Goal: Transaction & Acquisition: Purchase product/service

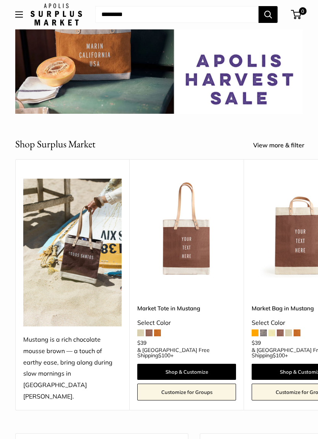
scroll to position [71, 0]
click at [138, 330] on span at bounding box center [140, 333] width 7 height 7
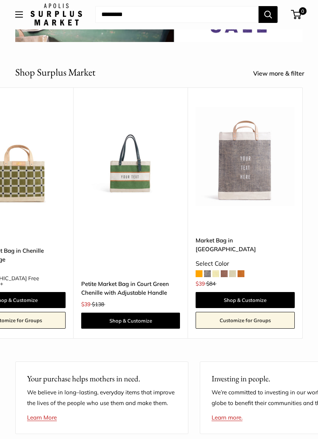
scroll to position [174, 0]
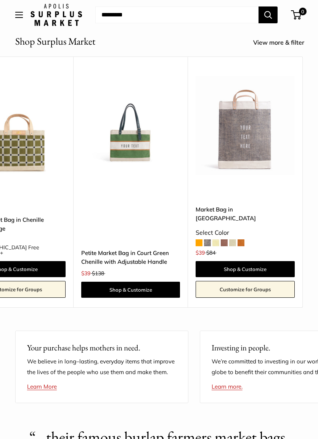
click at [255, 141] on img at bounding box center [245, 125] width 99 height 99
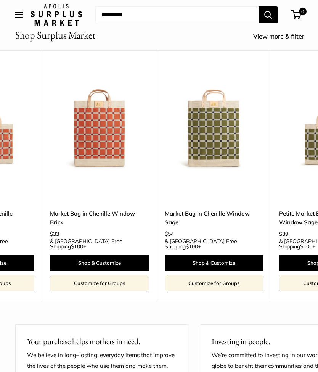
scroll to position [0, 2144]
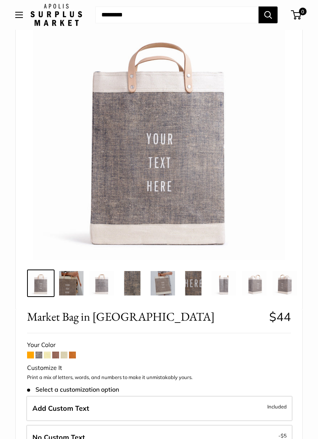
scroll to position [92, 0]
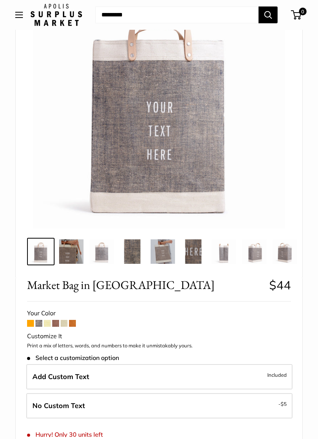
click at [72, 257] on img at bounding box center [71, 251] width 24 height 24
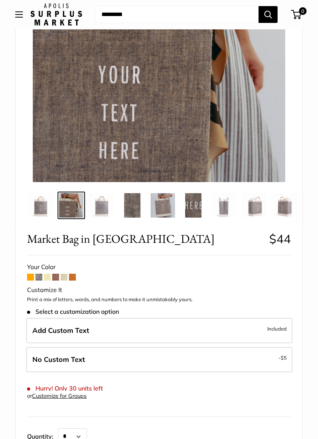
scroll to position [139, 0]
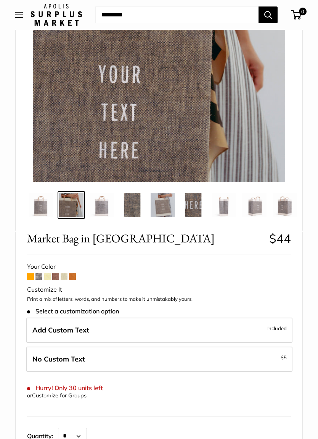
click at [109, 326] on label "Add Custom Text Included" at bounding box center [159, 330] width 267 height 25
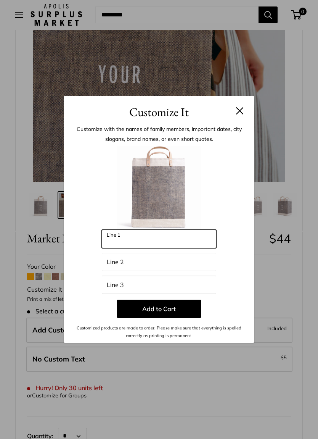
click at [138, 242] on input "Line 1" at bounding box center [159, 239] width 115 height 18
type input "****"
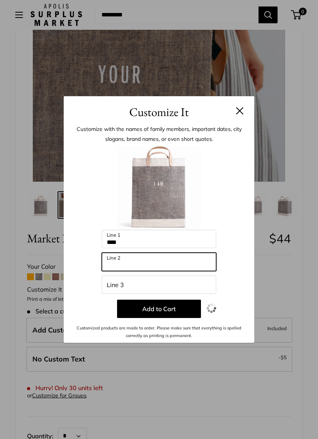
click at [144, 267] on input "Line 2" at bounding box center [159, 262] width 115 height 18
type input "*******"
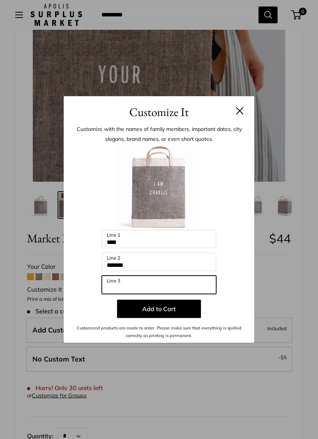
click at [129, 284] on input "Line 3" at bounding box center [159, 285] width 115 height 18
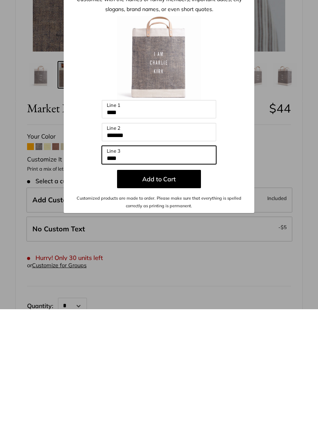
type input "****"
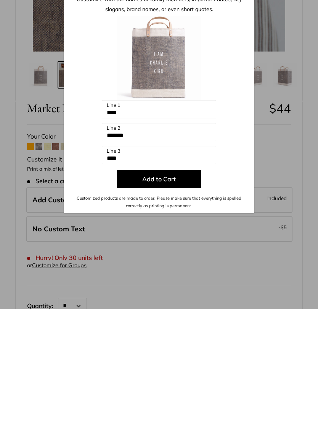
click at [178, 300] on button "Add to Cart" at bounding box center [159, 309] width 84 height 18
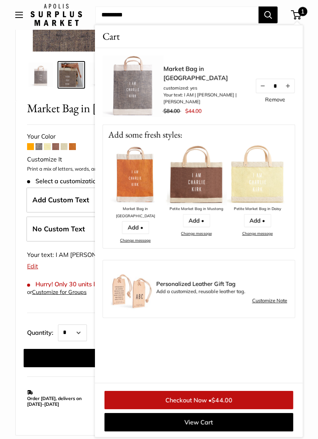
click at [144, 94] on img at bounding box center [133, 86] width 61 height 61
click at [270, 102] on link "Remove" at bounding box center [275, 99] width 20 height 5
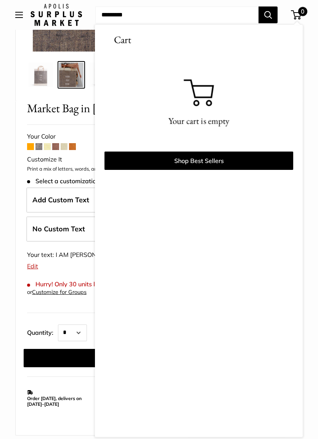
click at [61, 101] on span "Market Bag in [GEOGRAPHIC_DATA]" at bounding box center [145, 108] width 237 height 14
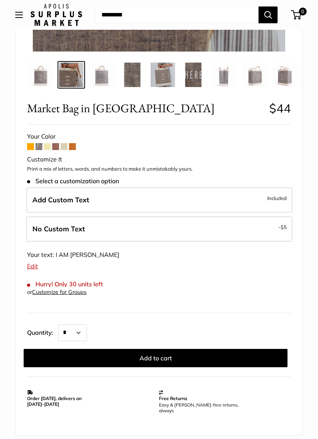
click at [142, 202] on label "Add Custom Text Included" at bounding box center [159, 199] width 267 height 25
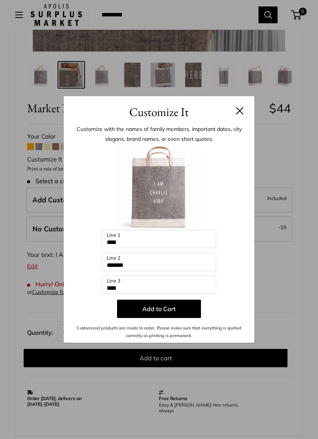
click at [165, 199] on img at bounding box center [159, 188] width 84 height 84
click at [178, 189] on img at bounding box center [159, 188] width 84 height 84
click at [239, 110] on button at bounding box center [240, 111] width 8 height 8
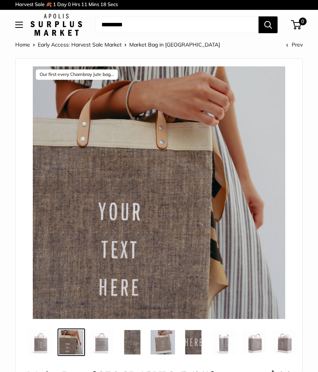
scroll to position [0, 0]
